Goal: Find contact information: Find contact information

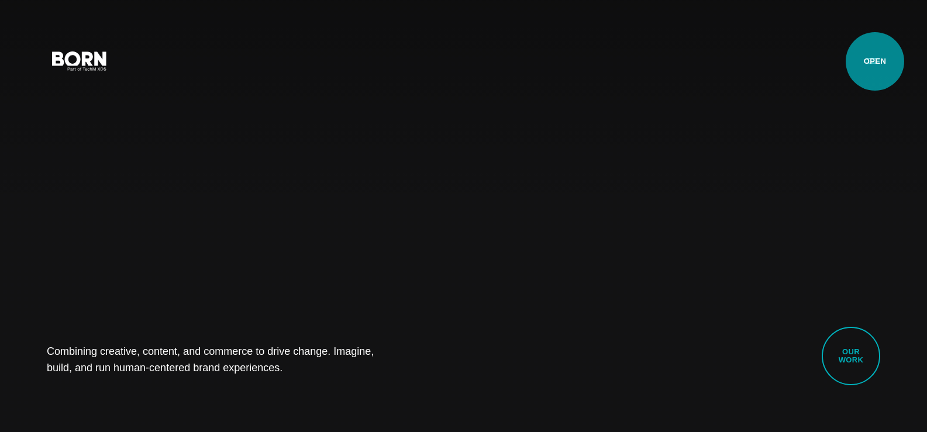
click at [875, 61] on button "Primary Menu" at bounding box center [873, 60] width 28 height 25
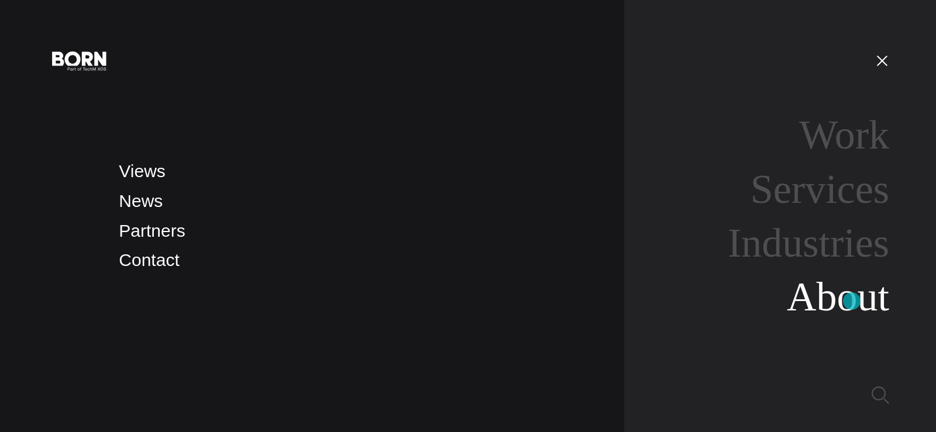
click at [851, 301] on link "About" at bounding box center [838, 296] width 102 height 45
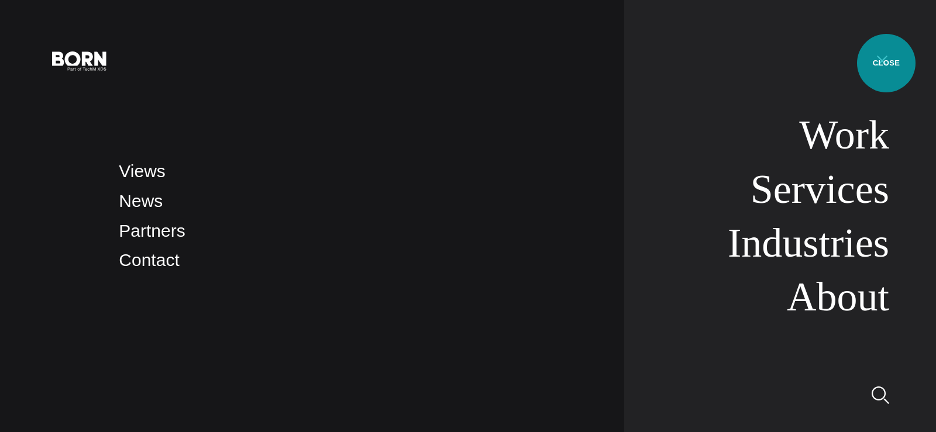
click at [886, 63] on button "Primary Menu" at bounding box center [882, 60] width 28 height 25
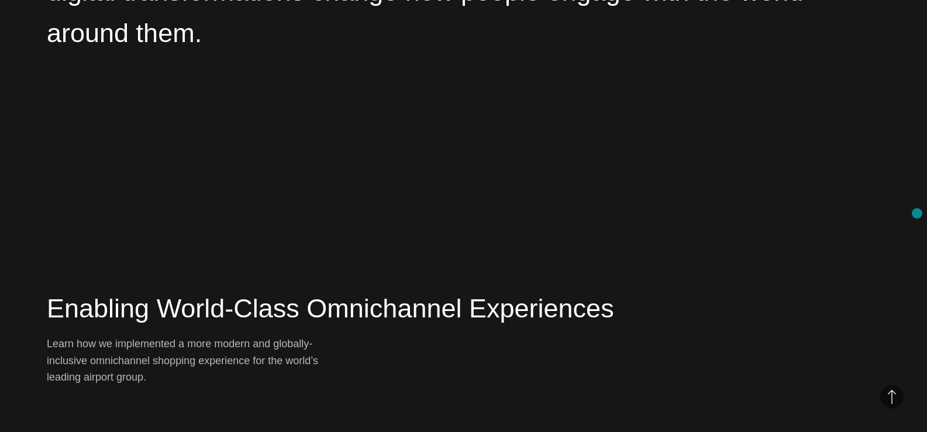
scroll to position [3196, 0]
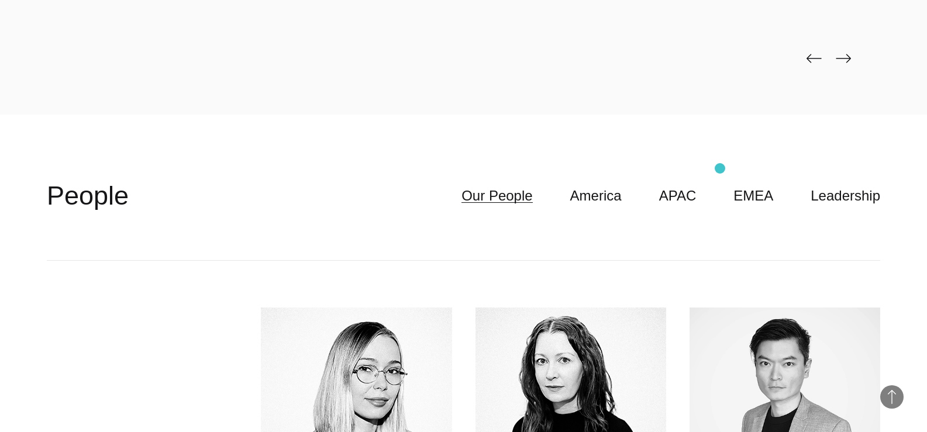
scroll to position [2924, 0]
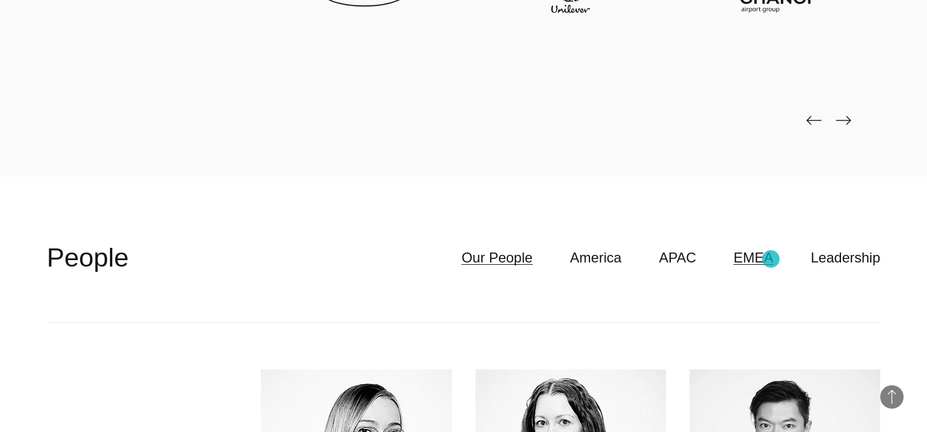
click at [773, 258] on link "EMEA" at bounding box center [753, 258] width 40 height 22
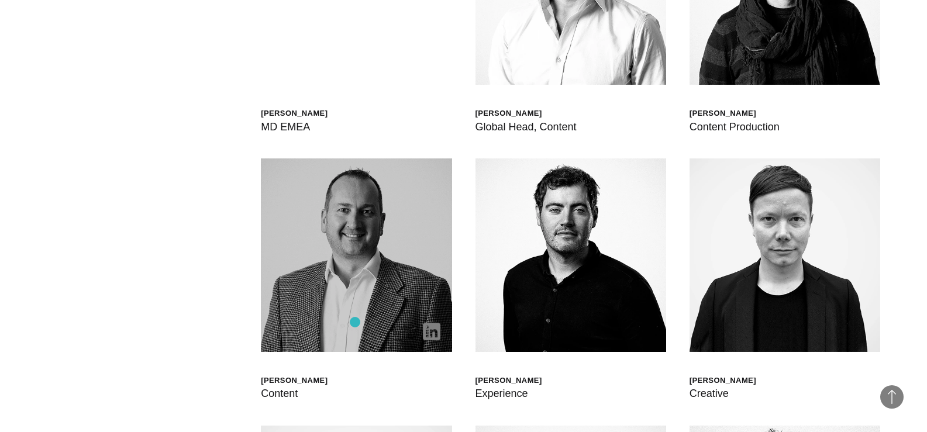
scroll to position [3392, 0]
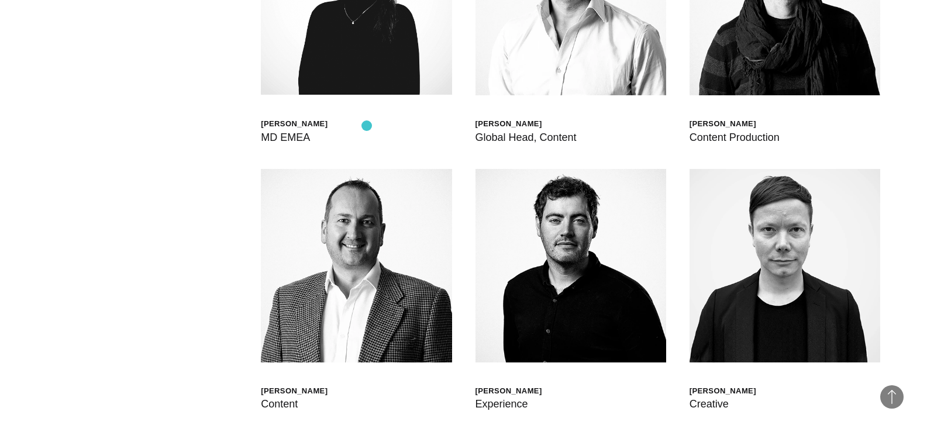
drag, startPoint x: 256, startPoint y: 126, endPoint x: 367, endPoint y: 126, distance: 110.5
click at [367, 126] on div "[PERSON_NAME] Global Head of Born XDS [PERSON_NAME] Chief Delivery Officer [PER…" at bounding box center [463, 436] width 833 height 1162
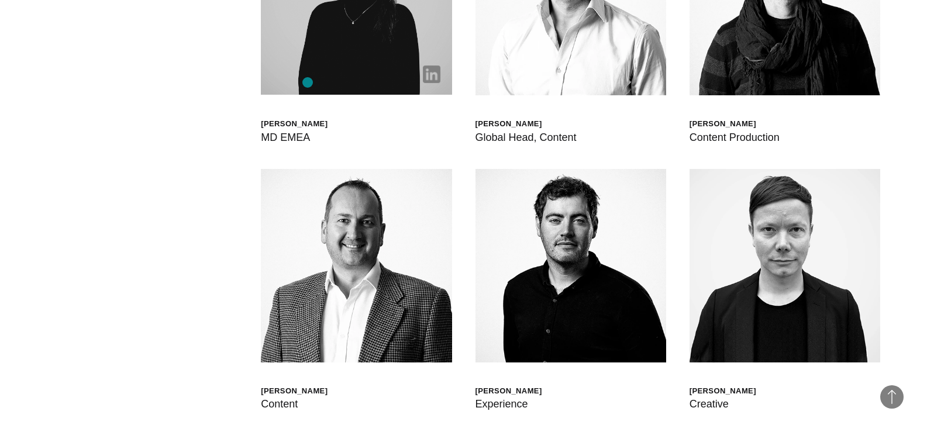
click at [434, 71] on img at bounding box center [432, 74] width 18 height 18
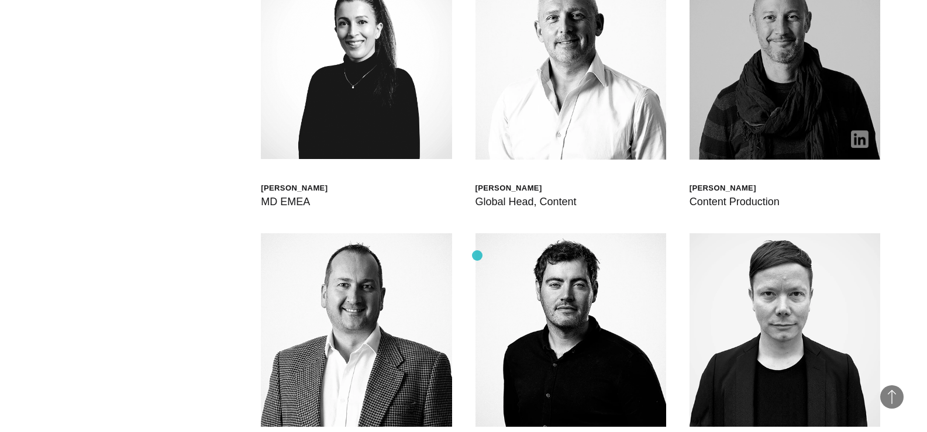
scroll to position [3158, 0]
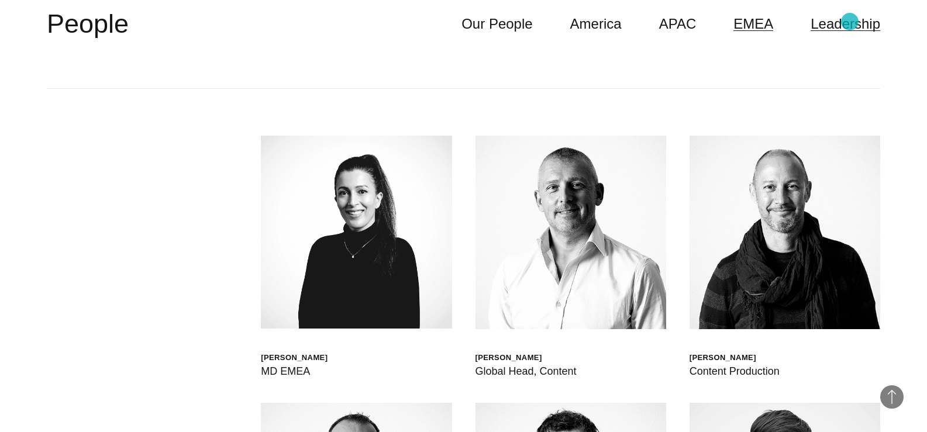
click at [850, 22] on link "Leadership" at bounding box center [846, 24] width 70 height 22
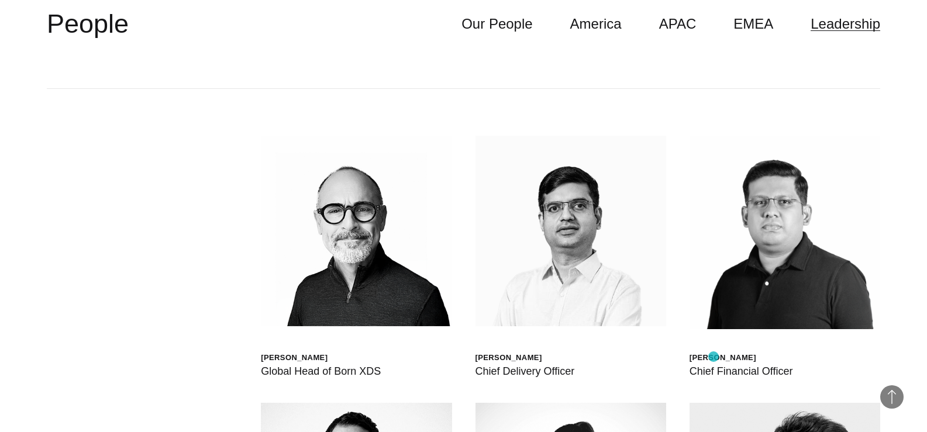
click at [713, 357] on div "[PERSON_NAME]" at bounding box center [741, 358] width 104 height 10
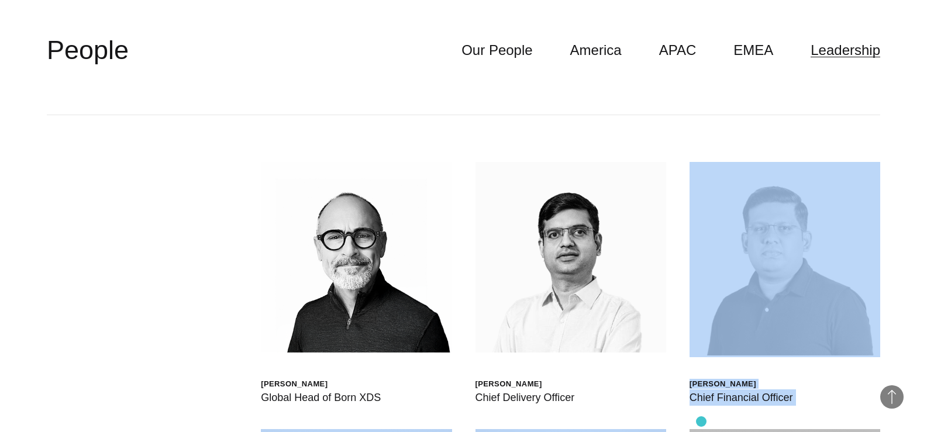
scroll to position [3157, 0]
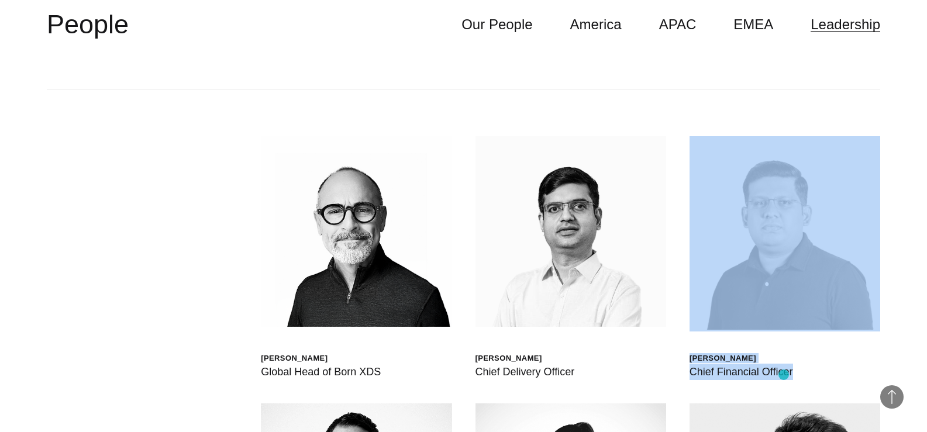
copy div "[PERSON_NAME] Chief Financial Officer"
drag, startPoint x: 774, startPoint y: 406, endPoint x: 784, endPoint y: 375, distance: 32.9
click at [784, 375] on div "[PERSON_NAME] Chief Financial Officer" at bounding box center [784, 258] width 191 height 244
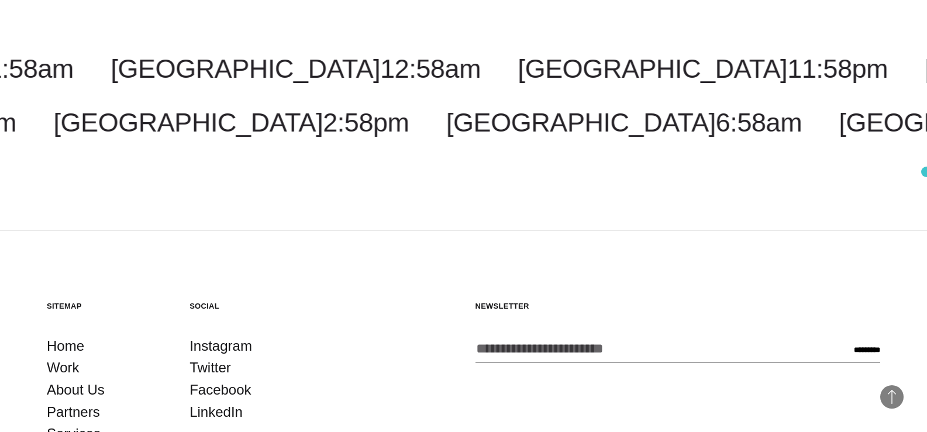
scroll to position [4317, 0]
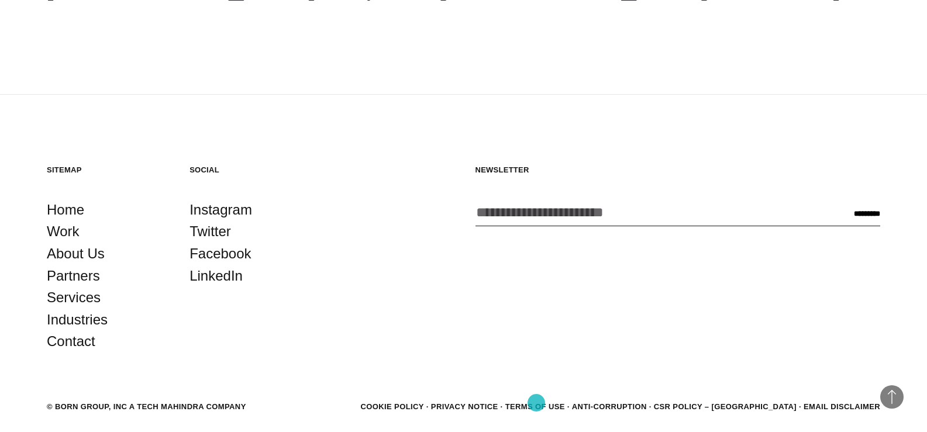
click at [498, 403] on link "Privacy Notice" at bounding box center [464, 406] width 67 height 9
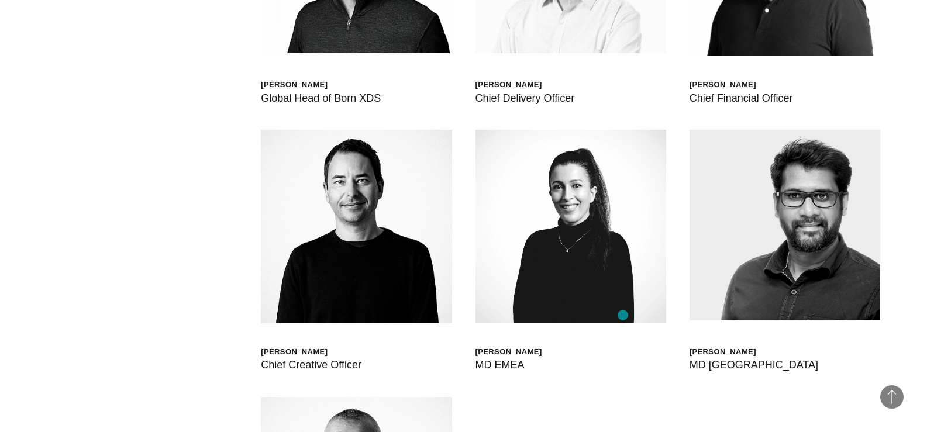
scroll to position [3499, 0]
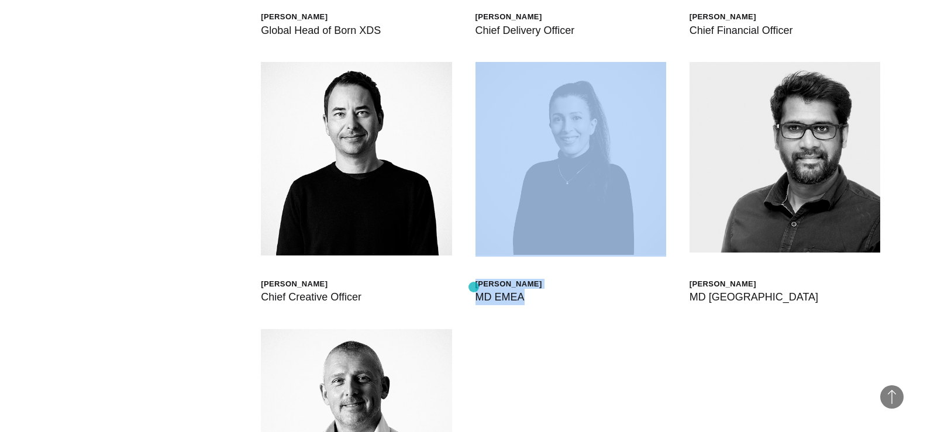
copy div "[PERSON_NAME] MD EMEA"
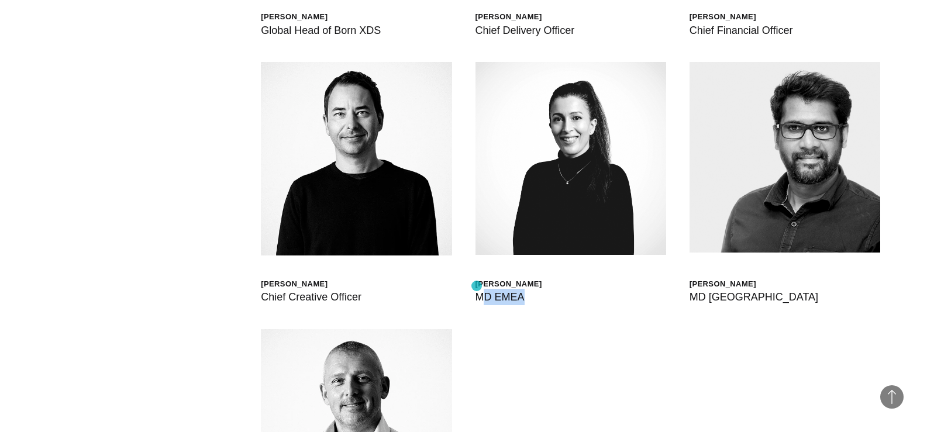
copy div "D EMEA"
copy div "[PERSON_NAME] MD EMEA"
drag, startPoint x: 526, startPoint y: 300, endPoint x: 476, endPoint y: 282, distance: 52.7
click at [476, 282] on div "[PERSON_NAME] MD EMEA" at bounding box center [508, 292] width 67 height 27
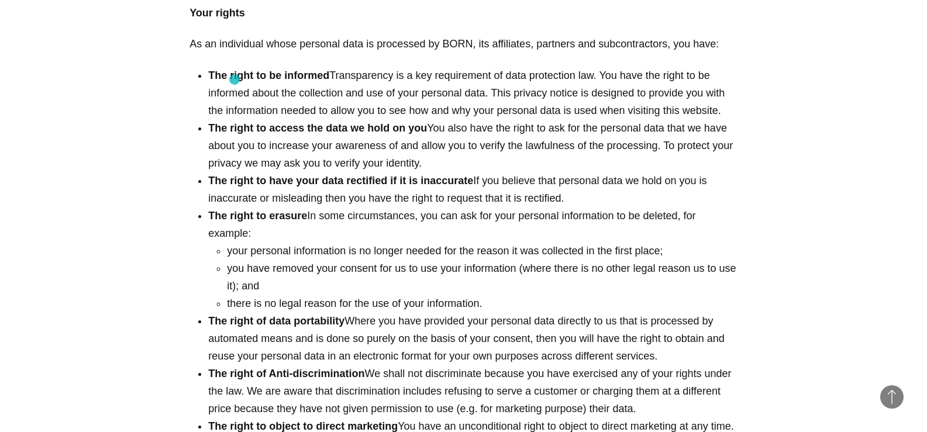
scroll to position [4508, 0]
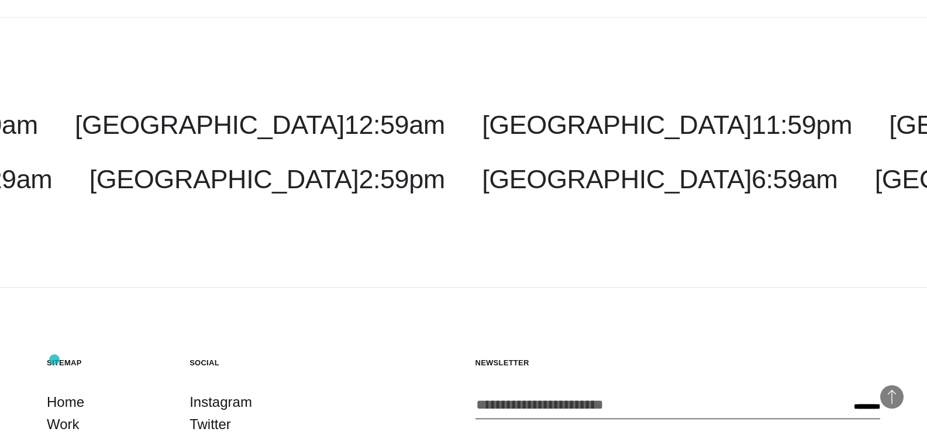
copy div "BORN GROUP, INC A Tech Mahindra Company"
copy div "© BORN GROUP, INC A Tech Mahindra Company"
copy div "BORN GROUP, INC A Tech Mahindra Company"
drag, startPoint x: 288, startPoint y: 353, endPoint x: 58, endPoint y: 364, distance: 230.1
